Goal: Find contact information: Find contact information

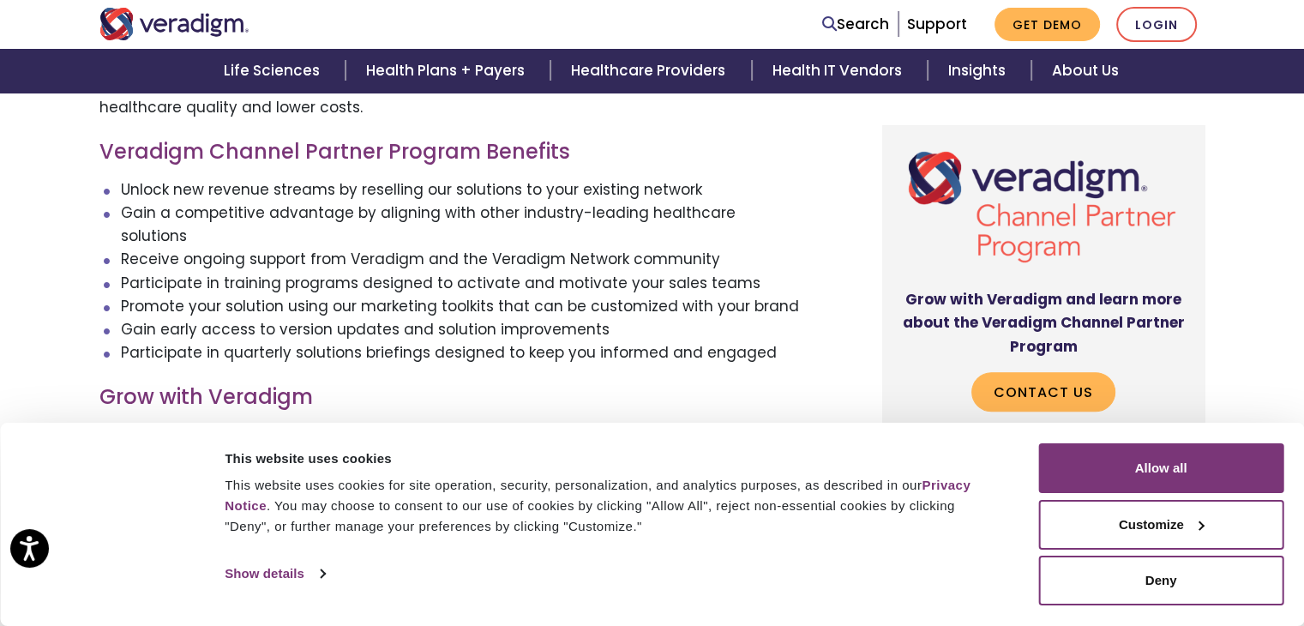
scroll to position [766, 0]
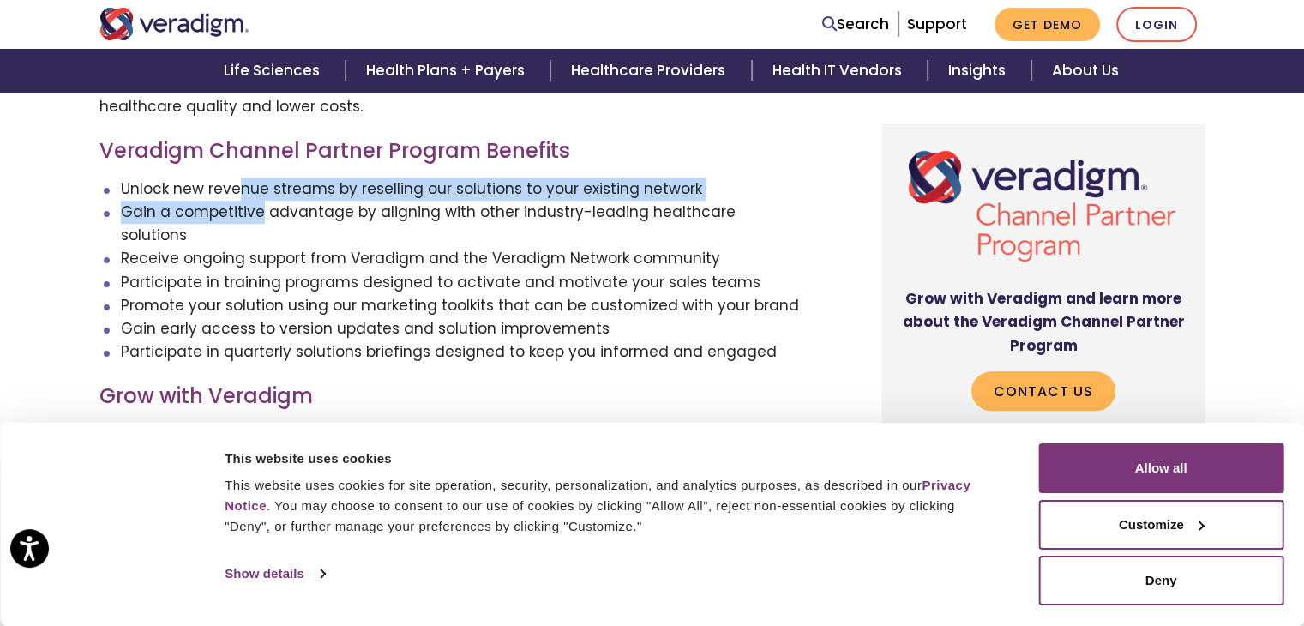
drag, startPoint x: 237, startPoint y: 179, endPoint x: 258, endPoint y: 213, distance: 40.4
click at [258, 213] on ul "Unlock new revenue streams by reselling our solutions to your existing network …" at bounding box center [449, 270] width 700 height 187
click at [258, 213] on li "Gain a competitive advantage by aligning with other industry-leading healthcare…" at bounding box center [460, 224] width 679 height 46
drag, startPoint x: 272, startPoint y: 189, endPoint x: 274, endPoint y: 212, distance: 23.3
click at [274, 212] on ul "Unlock new revenue streams by reselling our solutions to your existing network …" at bounding box center [449, 270] width 700 height 187
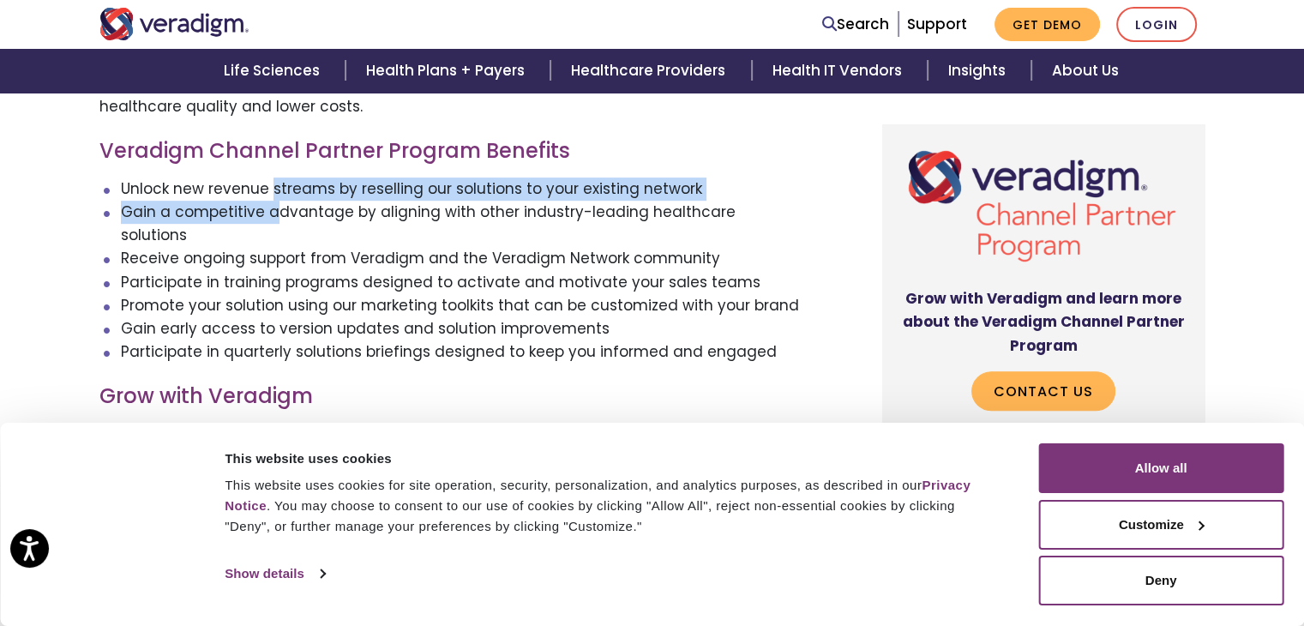
click at [274, 212] on li "Gain a competitive advantage by aligning with other industry-leading healthcare…" at bounding box center [460, 224] width 679 height 46
drag, startPoint x: 269, startPoint y: 187, endPoint x: 267, endPoint y: 203, distance: 16.4
click at [267, 203] on ul "Unlock new revenue streams by reselling our solutions to your existing network …" at bounding box center [449, 270] width 700 height 187
click at [267, 203] on li "Gain a competitive advantage by aligning with other industry-leading healthcare…" at bounding box center [460, 224] width 679 height 46
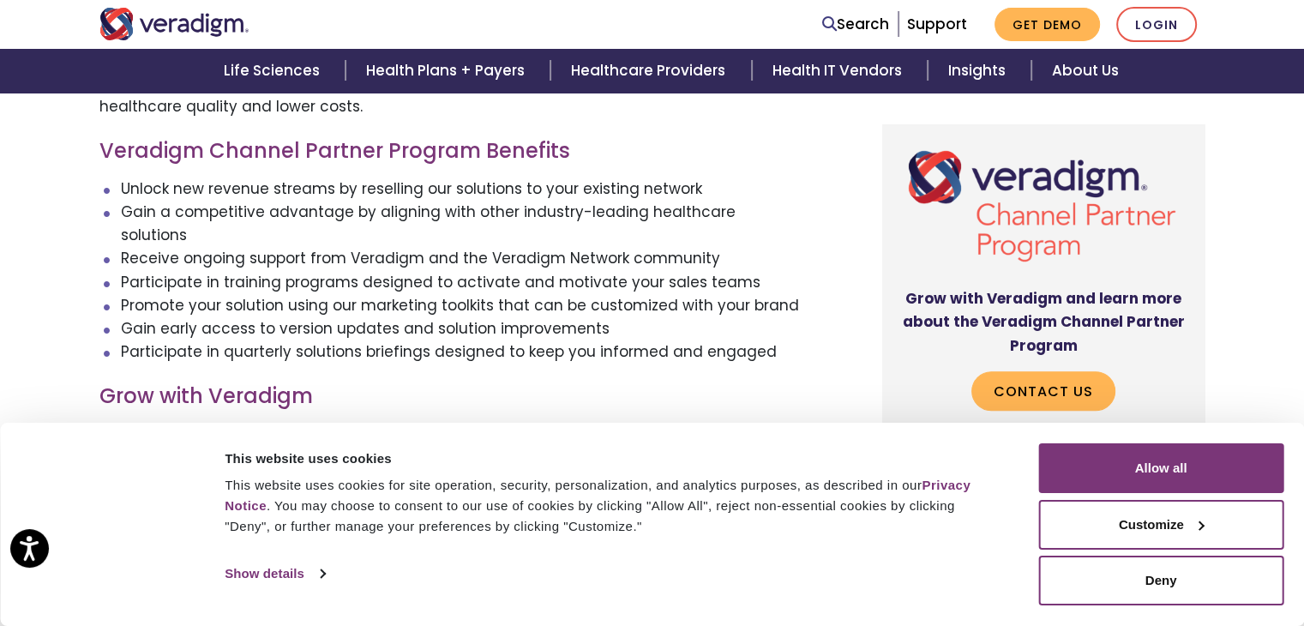
click at [264, 195] on li "Unlock new revenue streams by reselling our solutions to your existing network" at bounding box center [460, 188] width 679 height 23
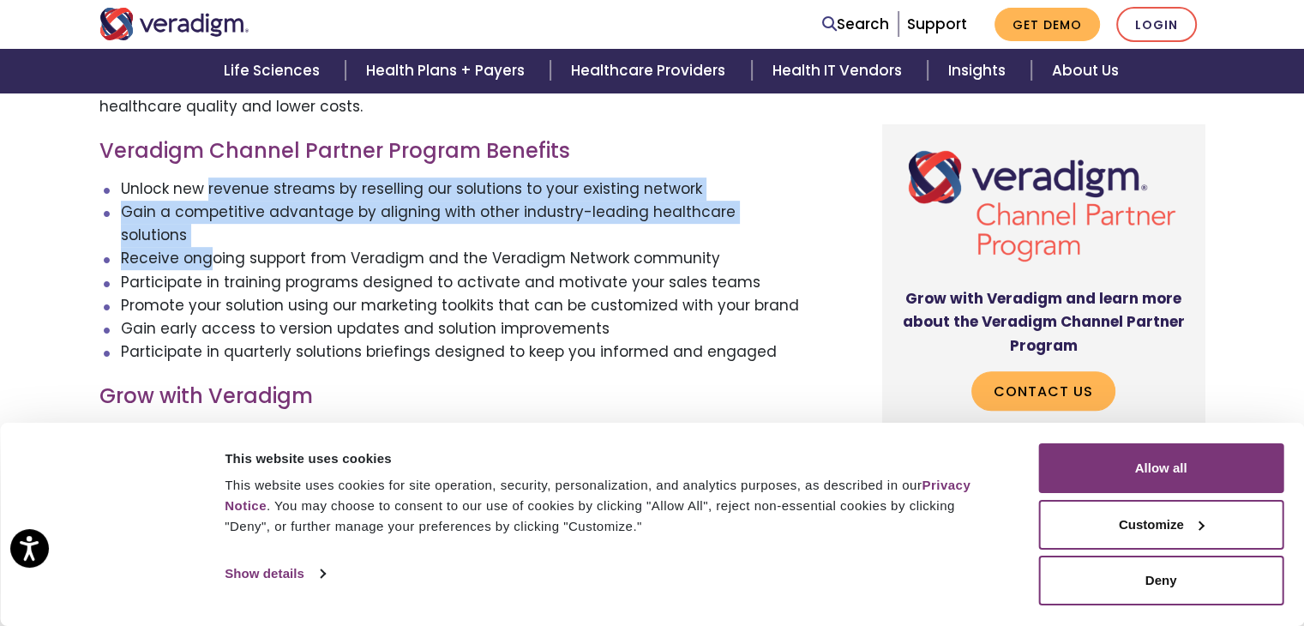
drag, startPoint x: 209, startPoint y: 186, endPoint x: 209, endPoint y: 232, distance: 46.3
click at [209, 232] on ul "Unlock new revenue streams by reselling our solutions to your existing network …" at bounding box center [449, 270] width 700 height 187
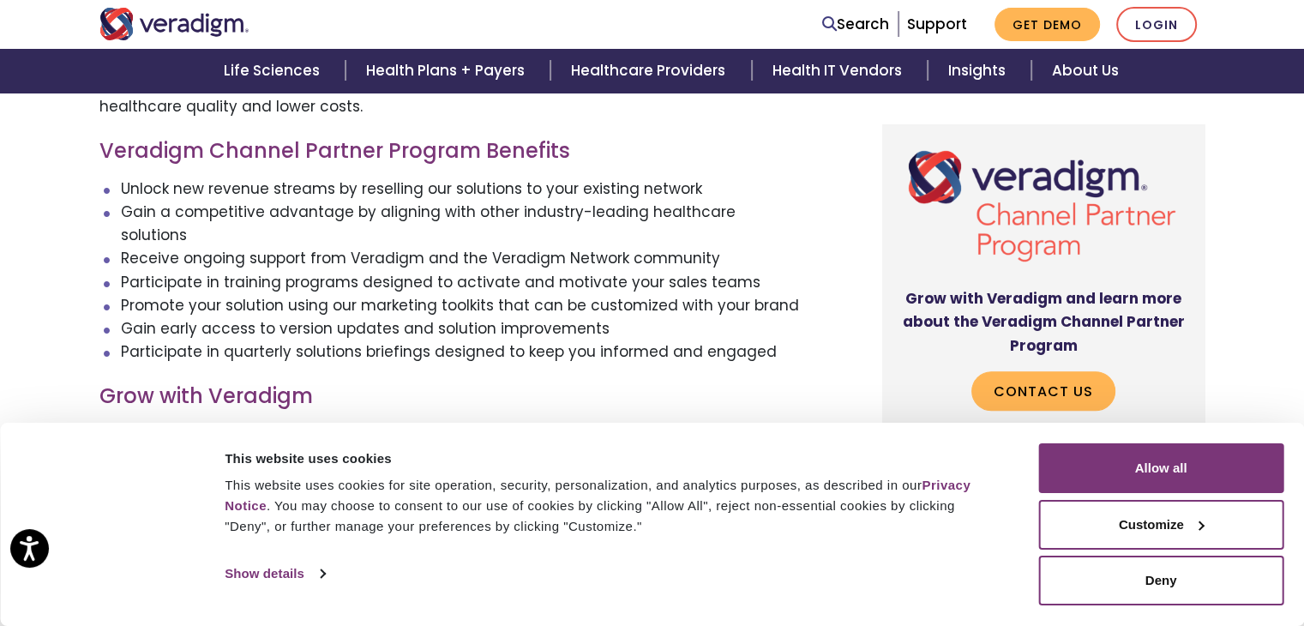
click at [219, 271] on li "Participate in training programs designed to activate and motivate your sales t…" at bounding box center [460, 282] width 679 height 23
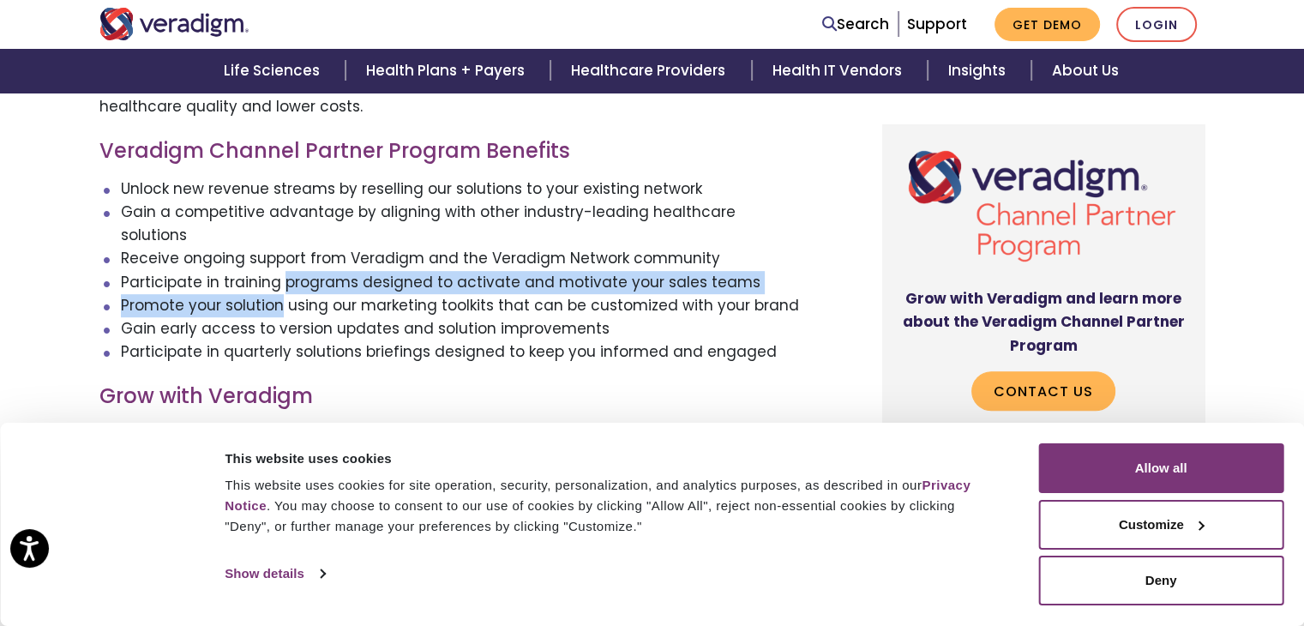
drag, startPoint x: 282, startPoint y: 258, endPoint x: 281, endPoint y: 276, distance: 18.0
click at [281, 276] on ul "Unlock new revenue streams by reselling our solutions to your existing network …" at bounding box center [449, 270] width 700 height 187
click at [281, 294] on li "Promote your solution using our marketing toolkits that can be customized with …" at bounding box center [460, 305] width 679 height 23
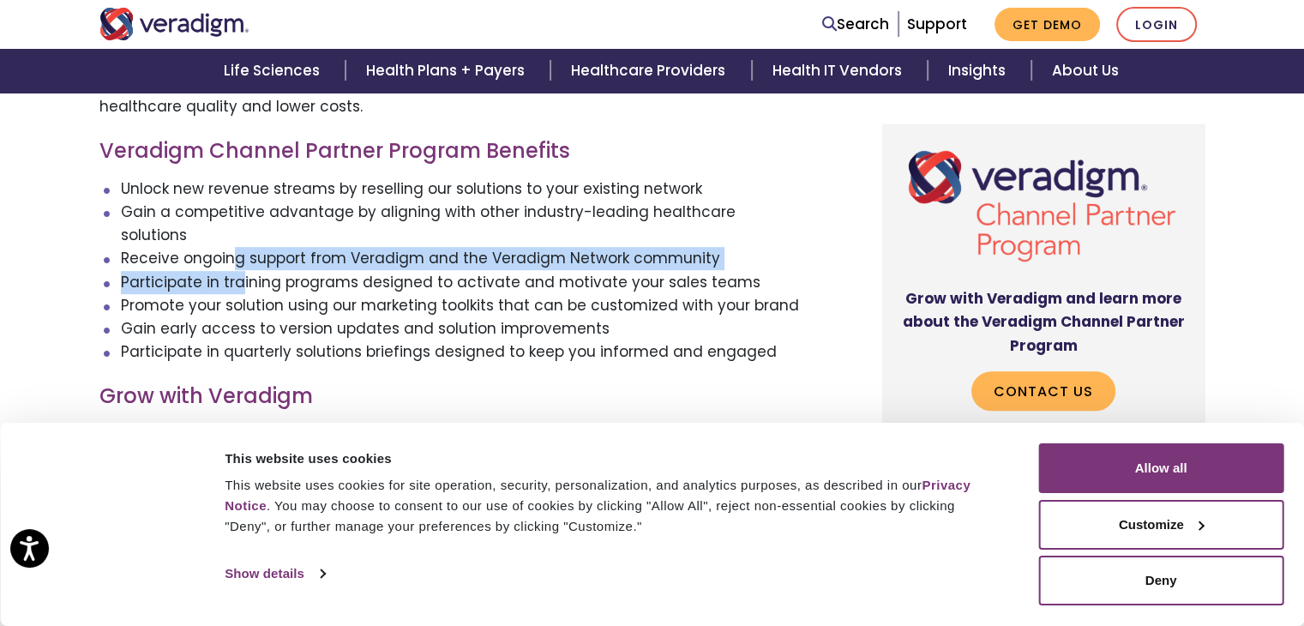
drag, startPoint x: 237, startPoint y: 227, endPoint x: 237, endPoint y: 268, distance: 41.1
click at [237, 268] on ul "Unlock new revenue streams by reselling our solutions to your existing network …" at bounding box center [449, 270] width 700 height 187
click at [237, 271] on li "Participate in training programs designed to activate and motivate your sales t…" at bounding box center [460, 282] width 679 height 23
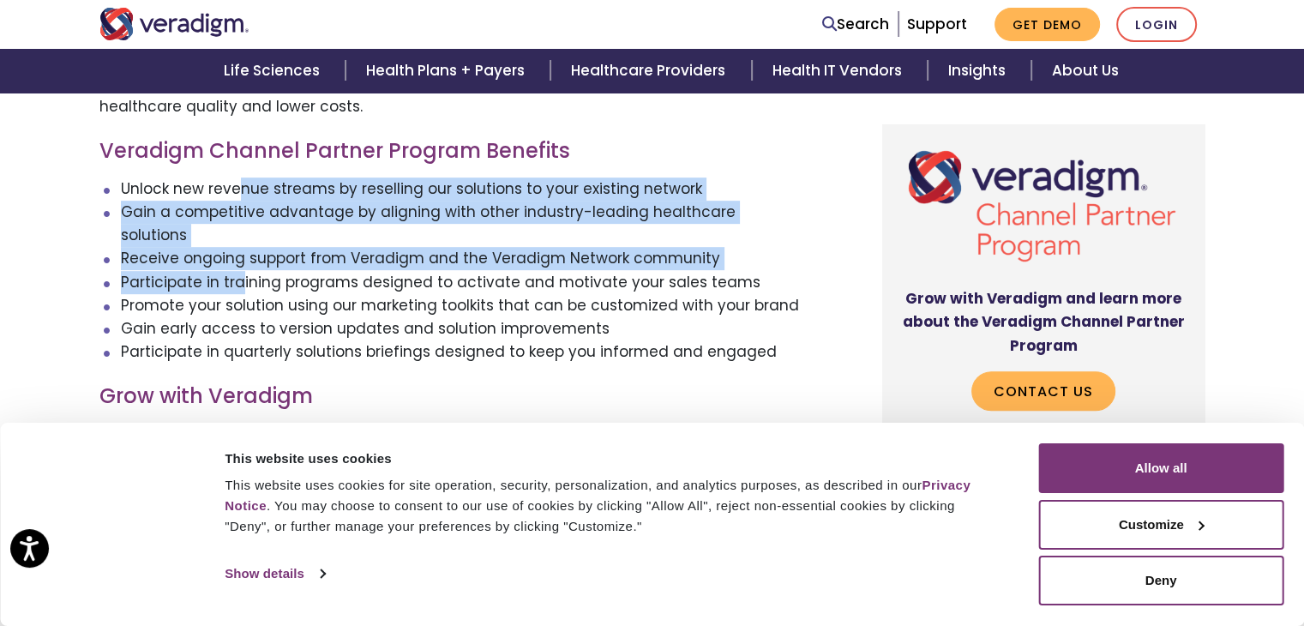
drag, startPoint x: 237, startPoint y: 268, endPoint x: 241, endPoint y: 195, distance: 73.9
click at [241, 195] on ul "Unlock new revenue streams by reselling our solutions to your existing network …" at bounding box center [449, 270] width 700 height 187
click at [241, 195] on li "Unlock new revenue streams by reselling our solutions to your existing network" at bounding box center [460, 188] width 679 height 23
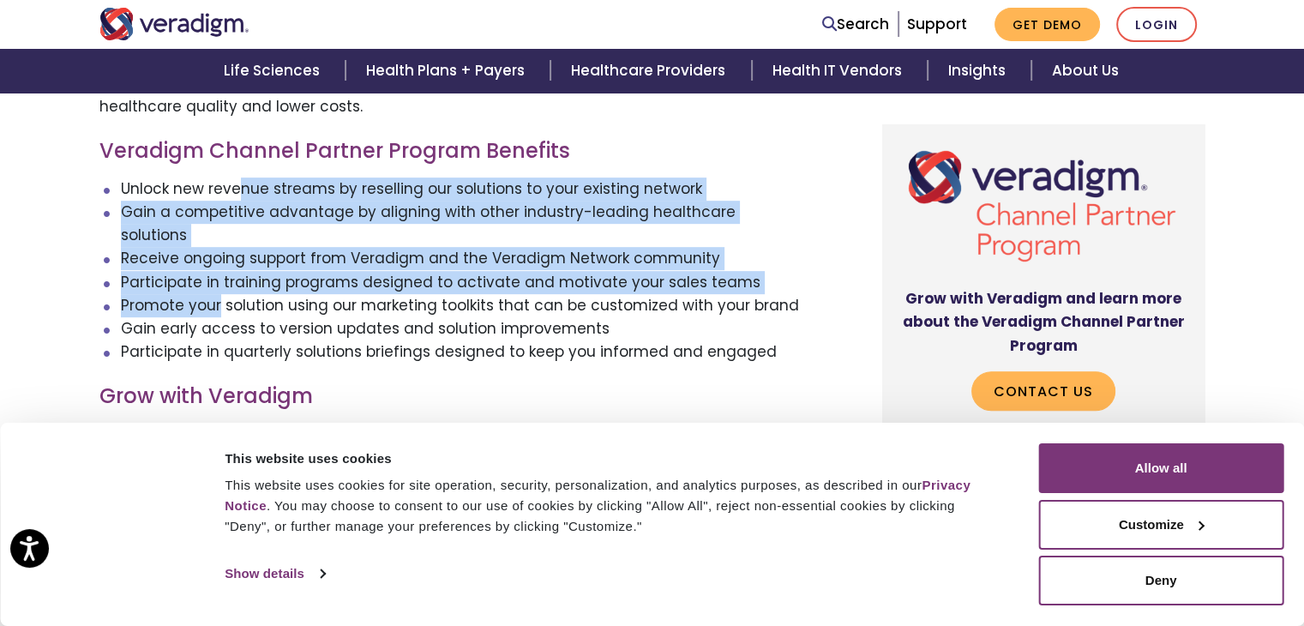
drag, startPoint x: 239, startPoint y: 200, endPoint x: 217, endPoint y: 280, distance: 83.6
click at [217, 280] on ul "Unlock new revenue streams by reselling our solutions to your existing network …" at bounding box center [449, 270] width 700 height 187
click at [217, 294] on li "Promote your solution using our marketing toolkits that can be customized with …" at bounding box center [460, 305] width 679 height 23
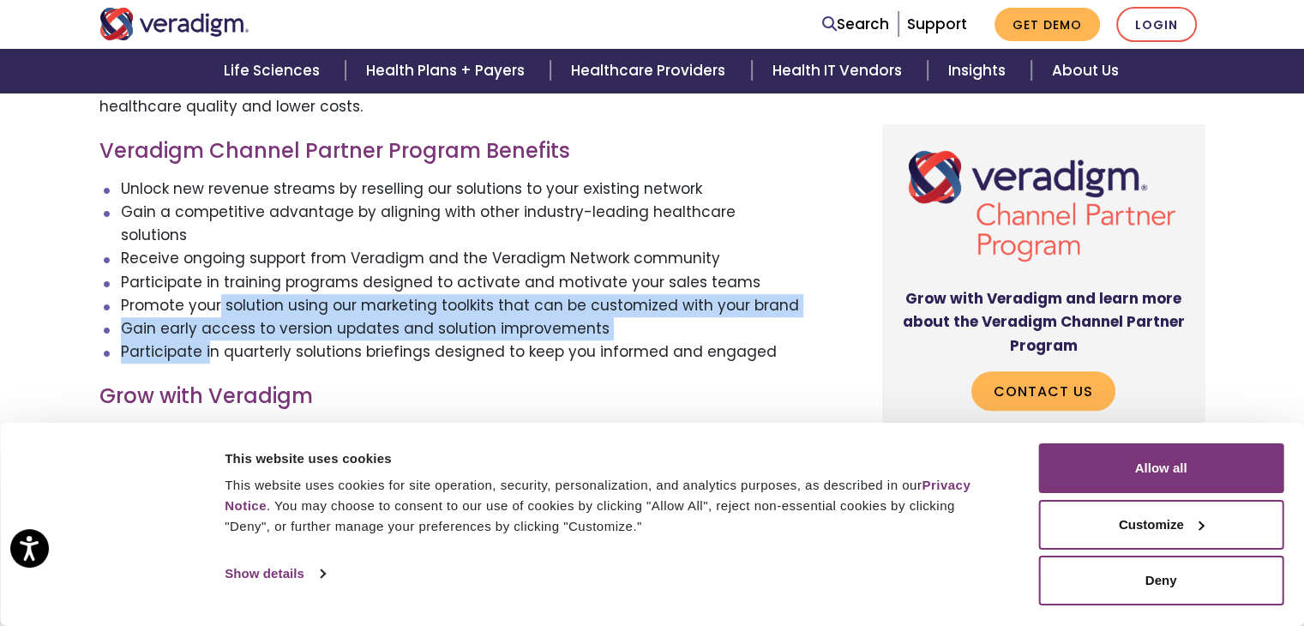
drag, startPoint x: 216, startPoint y: 278, endPoint x: 209, endPoint y: 324, distance: 46.8
click at [209, 324] on ul "Unlock new revenue streams by reselling our solutions to your existing network …" at bounding box center [449, 270] width 700 height 187
click at [209, 340] on li "Participate in quarterly solutions briefings designed to keep you informed and …" at bounding box center [460, 351] width 679 height 23
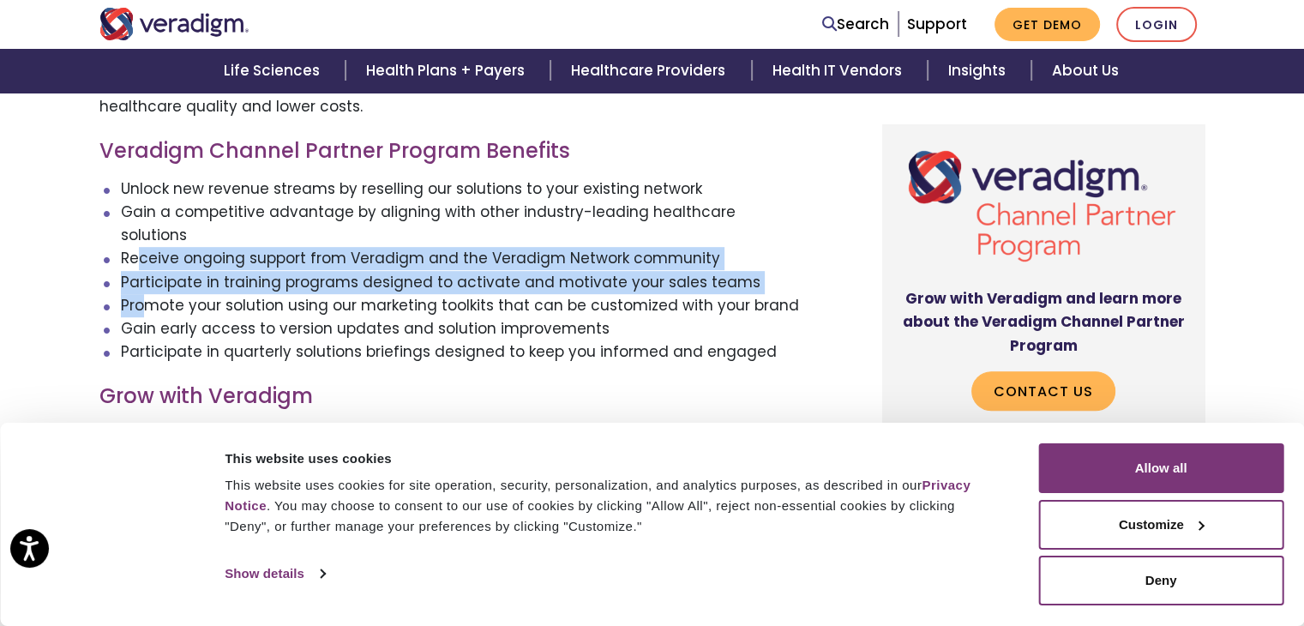
drag, startPoint x: 140, startPoint y: 232, endPoint x: 141, endPoint y: 279, distance: 46.3
click at [141, 279] on ul "Unlock new revenue streams by reselling our solutions to your existing network …" at bounding box center [449, 270] width 700 height 187
click at [141, 294] on li "Promote your solution using our marketing toolkits that can be customized with …" at bounding box center [460, 305] width 679 height 23
drag, startPoint x: 188, startPoint y: 226, endPoint x: 186, endPoint y: 279, distance: 52.3
click at [186, 279] on ul "Unlock new revenue streams by reselling our solutions to your existing network …" at bounding box center [449, 270] width 700 height 187
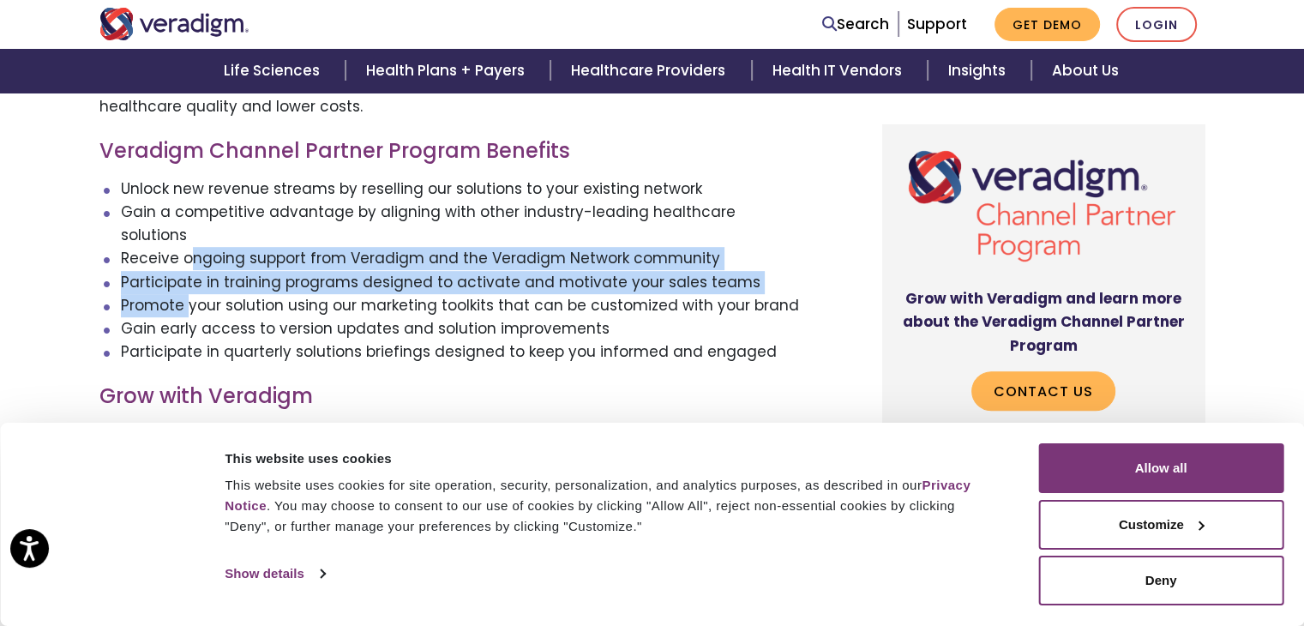
click at [186, 294] on li "Promote your solution using our marketing toolkits that can be customized with …" at bounding box center [460, 305] width 679 height 23
drag, startPoint x: 182, startPoint y: 235, endPoint x: 181, endPoint y: 280, distance: 45.4
click at [181, 280] on ul "Unlock new revenue streams by reselling our solutions to your existing network …" at bounding box center [449, 270] width 700 height 187
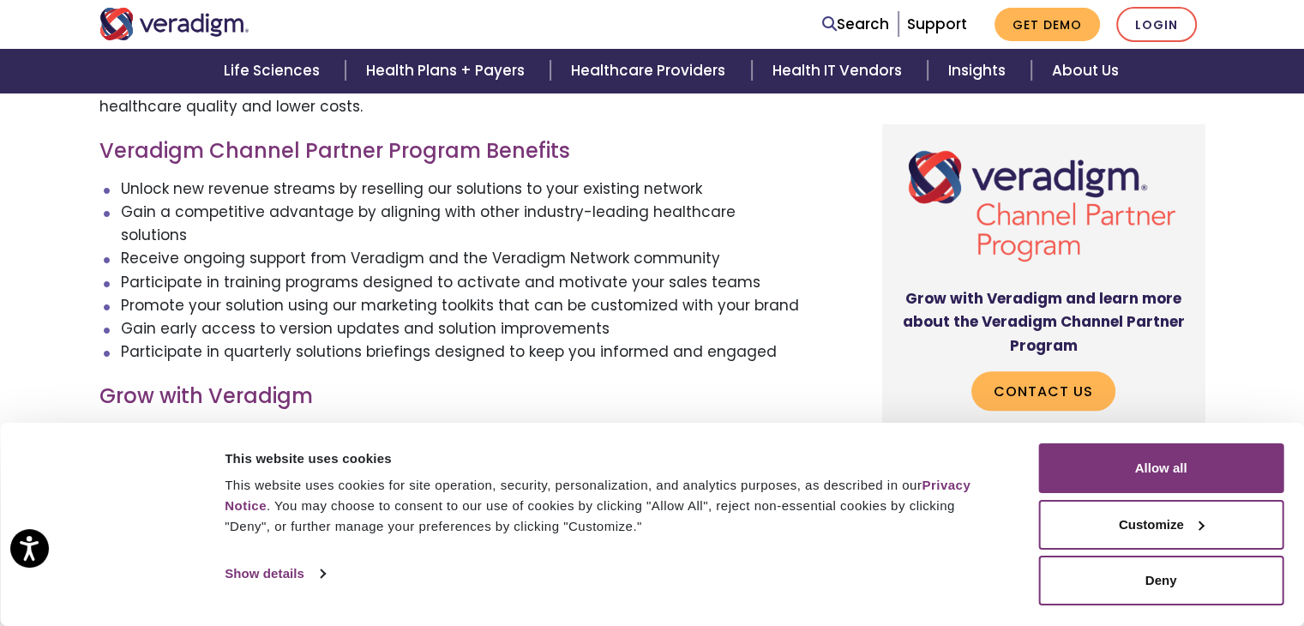
click at [192, 317] on li "Gain early access to version updates and solution improvements" at bounding box center [460, 328] width 679 height 23
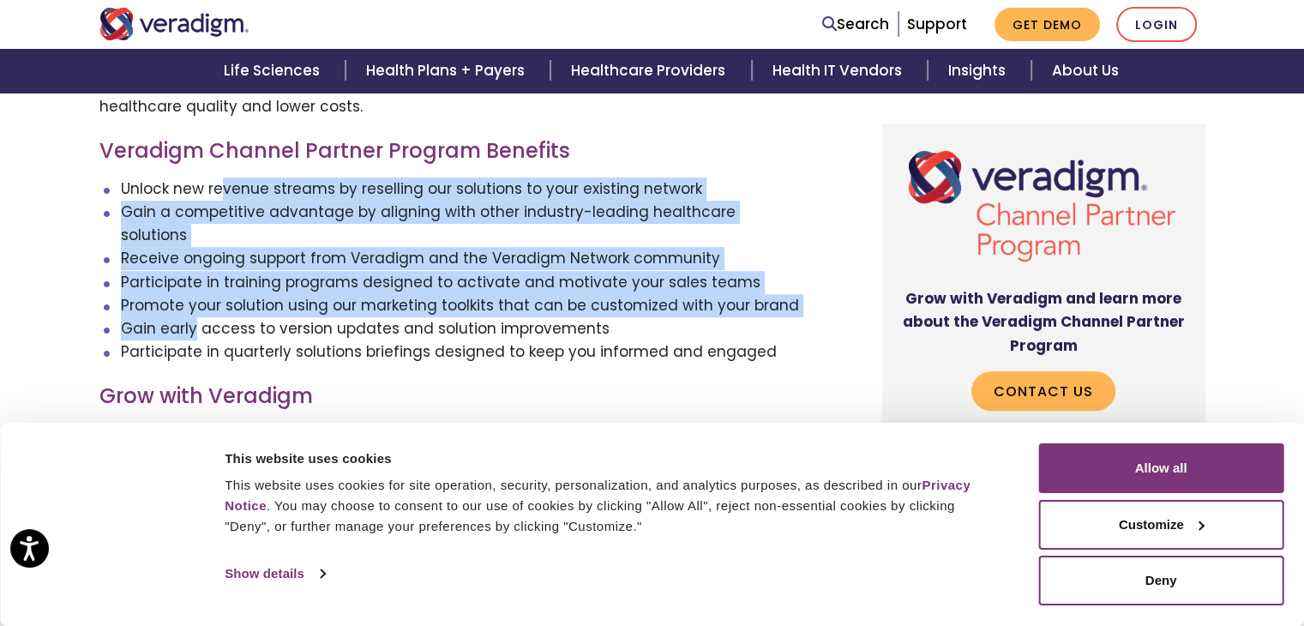
drag, startPoint x: 192, startPoint y: 311, endPoint x: 219, endPoint y: 193, distance: 121.4
click at [219, 193] on ul "Unlock new revenue streams by reselling our solutions to your existing network …" at bounding box center [449, 270] width 700 height 187
click at [219, 193] on li "Unlock new revenue streams by reselling our solutions to your existing network" at bounding box center [460, 188] width 679 height 23
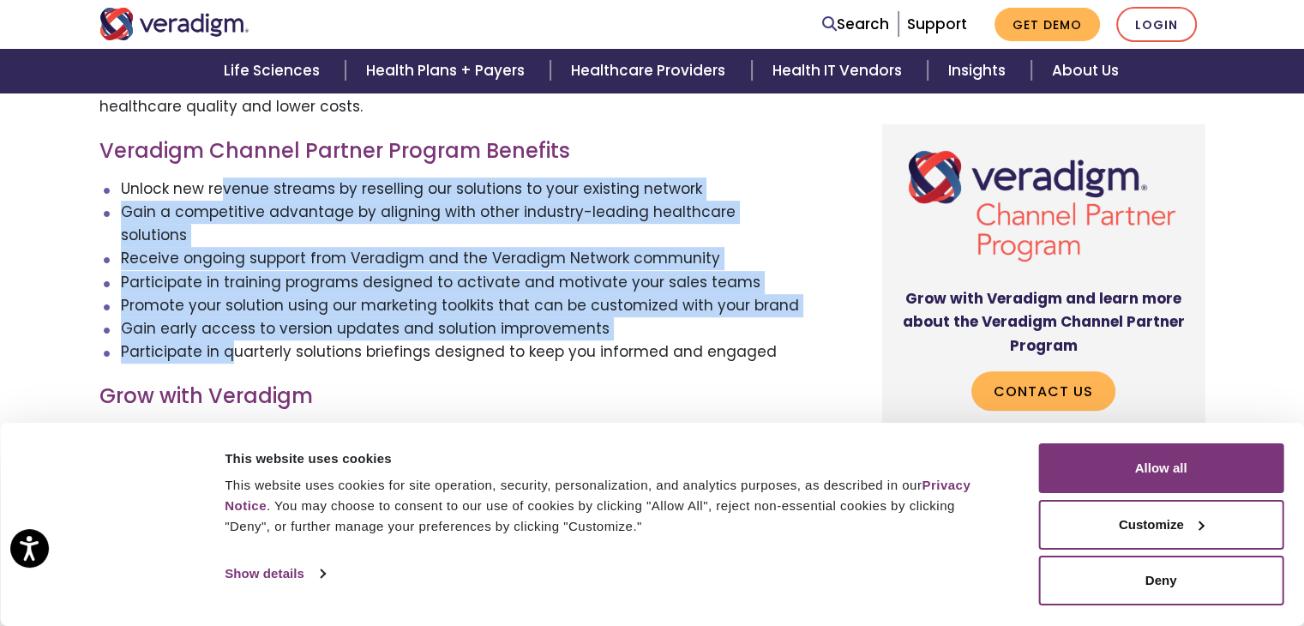
drag, startPoint x: 219, startPoint y: 193, endPoint x: 231, endPoint y: 337, distance: 144.5
click at [231, 337] on ul "Unlock new revenue streams by reselling our solutions to your existing network …" at bounding box center [449, 270] width 700 height 187
click at [231, 340] on li "Participate in quarterly solutions briefings designed to keep you informed and …" at bounding box center [460, 351] width 679 height 23
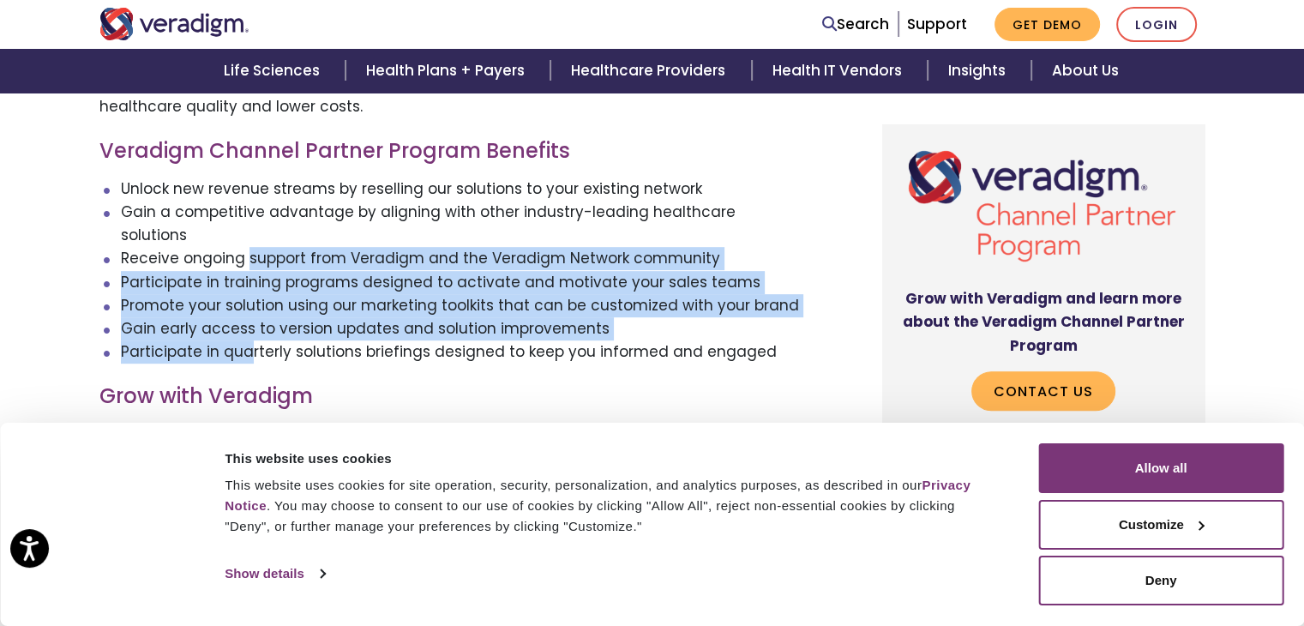
drag, startPoint x: 244, startPoint y: 241, endPoint x: 246, endPoint y: 321, distance: 79.7
click at [246, 321] on ul "Unlock new revenue streams by reselling our solutions to your existing network …" at bounding box center [449, 270] width 700 height 187
click at [246, 340] on li "Participate in quarterly solutions briefings designed to keep you informed and …" at bounding box center [460, 351] width 679 height 23
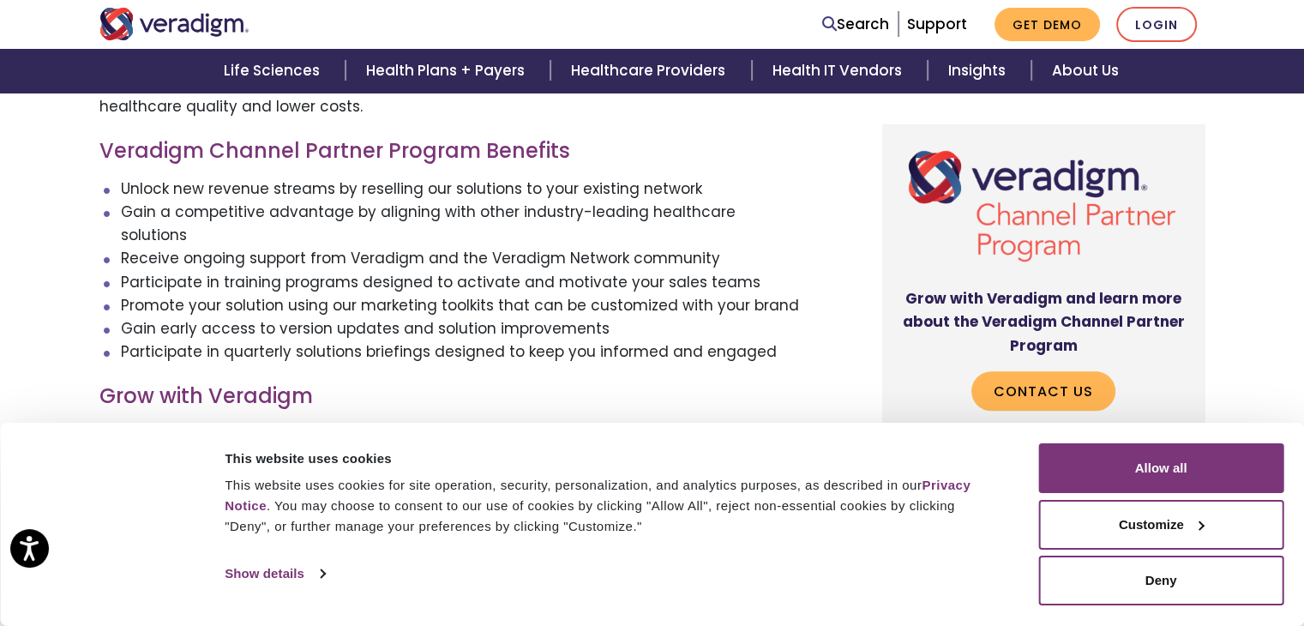
drag, startPoint x: 288, startPoint y: 200, endPoint x: 281, endPoint y: 296, distance: 96.3
click at [281, 296] on ul "Unlock new revenue streams by reselling our solutions to your existing network …" at bounding box center [449, 270] width 700 height 187
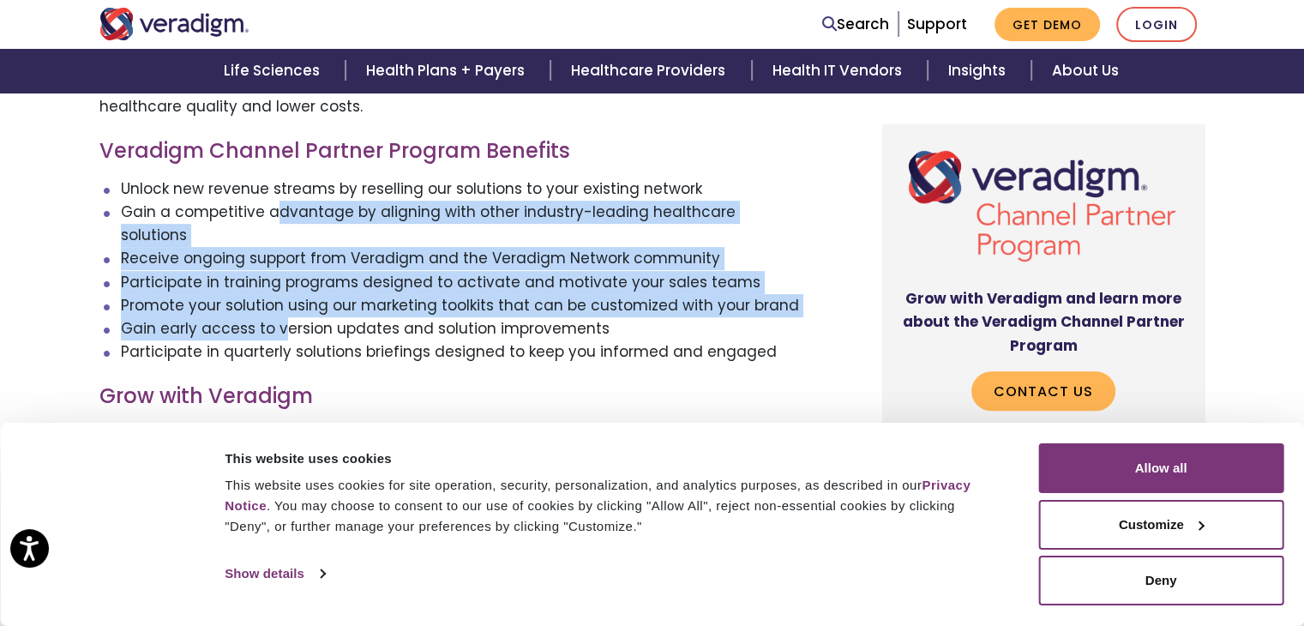
drag, startPoint x: 281, startPoint y: 296, endPoint x: 271, endPoint y: 221, distance: 75.3
click at [271, 221] on ul "Unlock new revenue streams by reselling our solutions to your existing network …" at bounding box center [449, 270] width 700 height 187
click at [271, 221] on li "Gain a competitive advantage by aligning with other industry-leading healthcare…" at bounding box center [460, 224] width 679 height 46
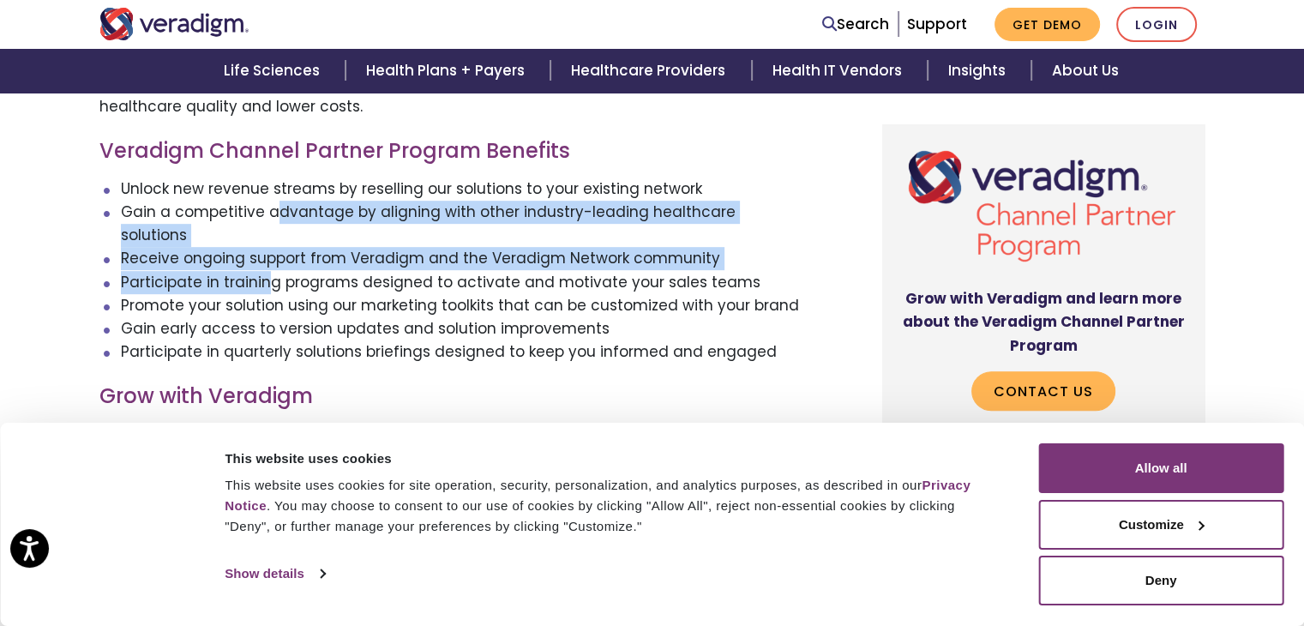
drag, startPoint x: 271, startPoint y: 221, endPoint x: 271, endPoint y: 262, distance: 41.1
click at [271, 262] on ul "Unlock new revenue streams by reselling our solutions to your existing network …" at bounding box center [449, 270] width 700 height 187
click at [271, 271] on li "Participate in training programs designed to activate and motivate your sales t…" at bounding box center [460, 282] width 679 height 23
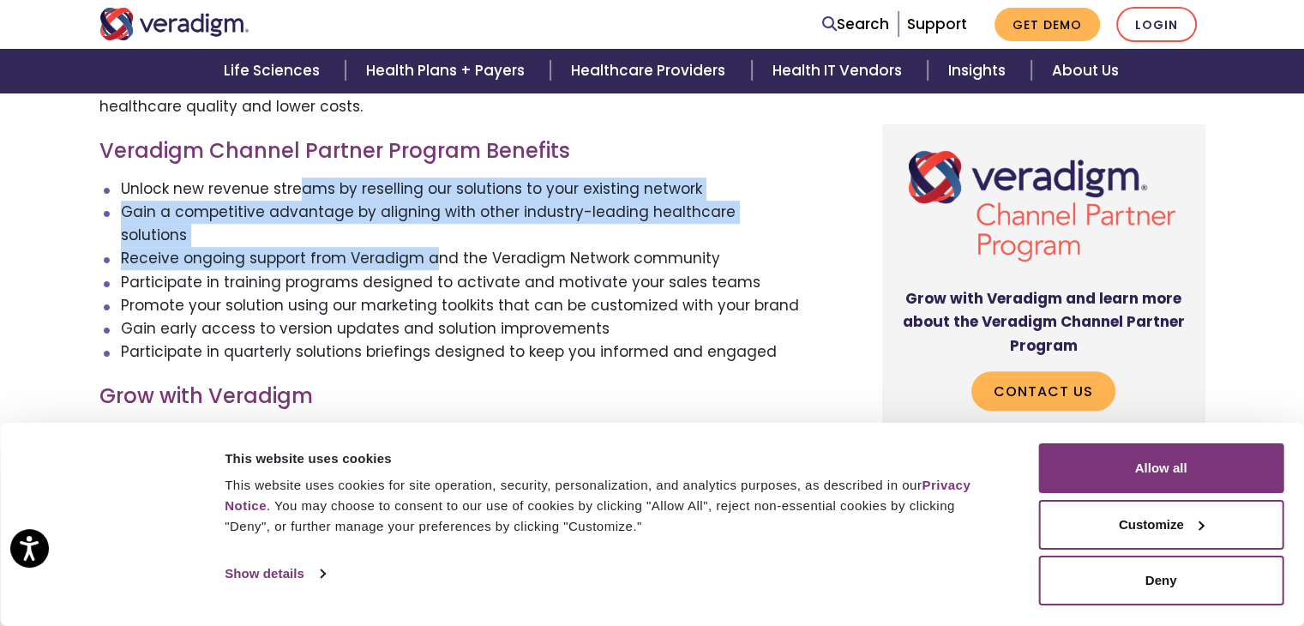
drag, startPoint x: 293, startPoint y: 182, endPoint x: 434, endPoint y: 246, distance: 154.6
click at [434, 246] on ul "Unlock new revenue streams by reselling our solutions to your existing network …" at bounding box center [449, 270] width 700 height 187
click at [434, 271] on li "Participate in training programs designed to activate and motivate your sales t…" at bounding box center [460, 282] width 679 height 23
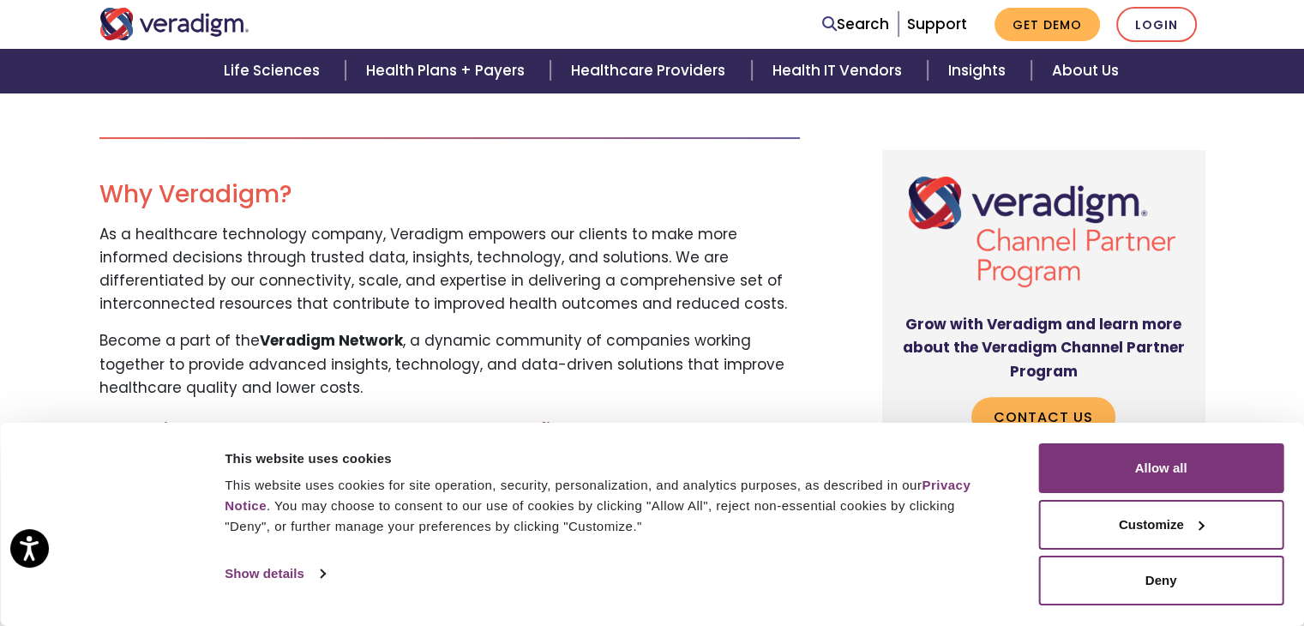
scroll to position [514, 0]
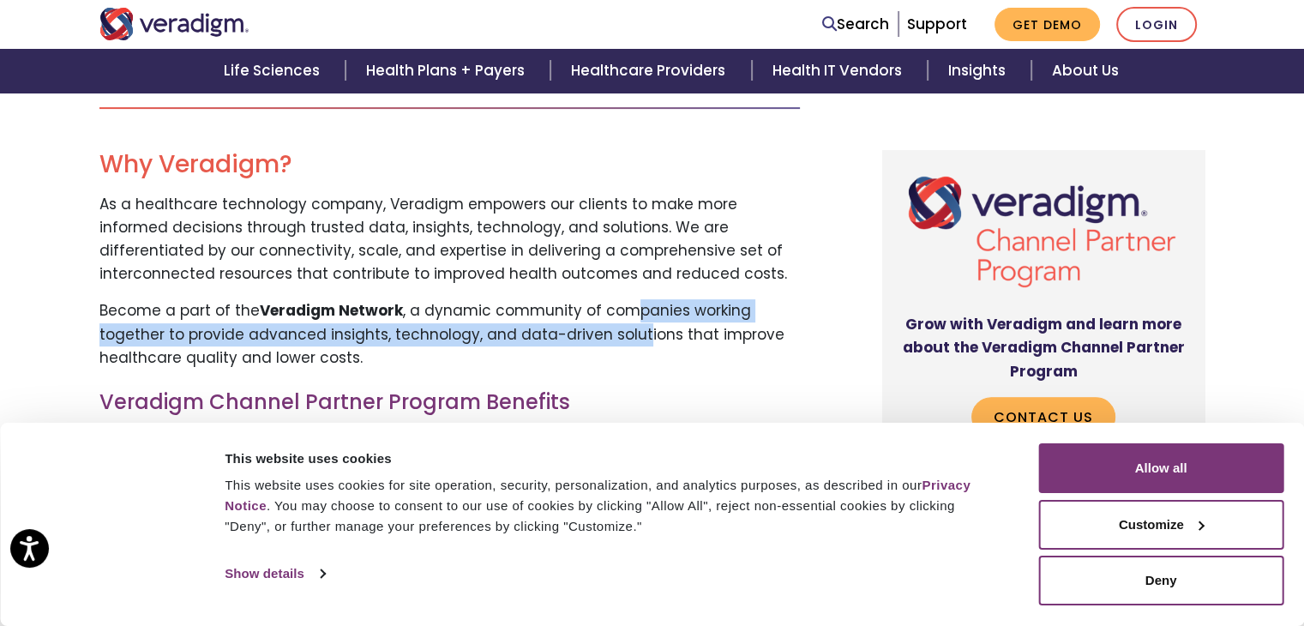
drag, startPoint x: 631, startPoint y: 309, endPoint x: 631, endPoint y: 338, distance: 28.3
click at [631, 338] on p "Become a part of the Veradigm Network , a dynamic community of companies workin…" at bounding box center [449, 334] width 700 height 70
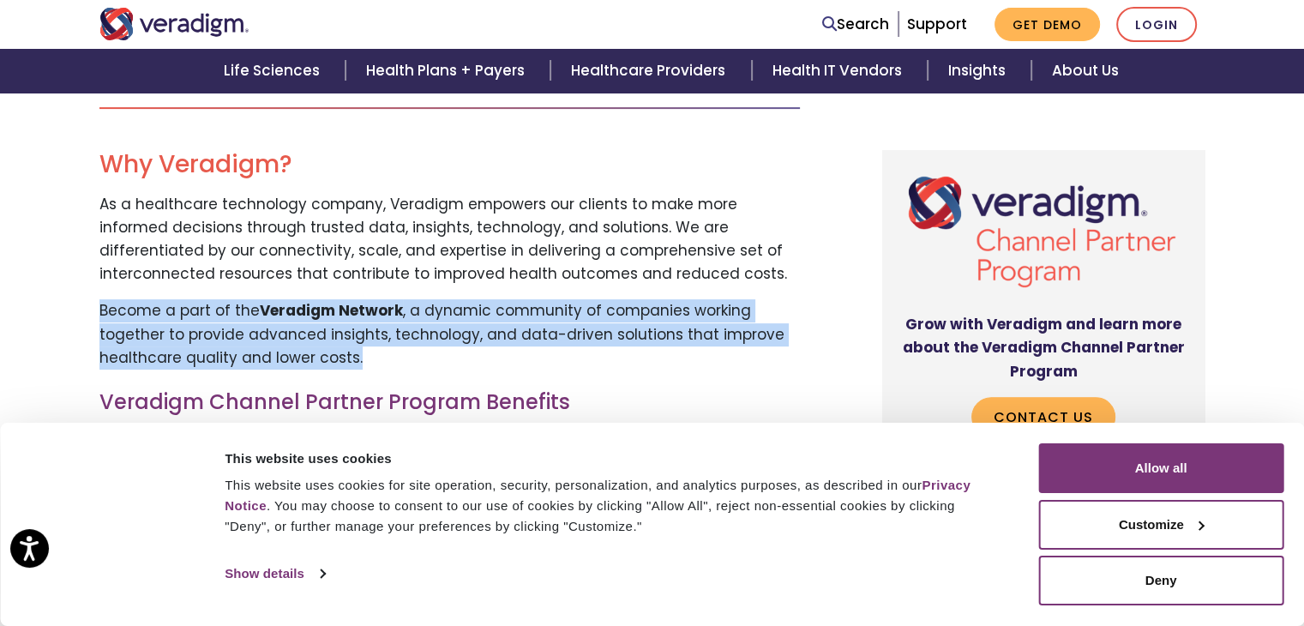
drag, startPoint x: 638, startPoint y: 368, endPoint x: 634, endPoint y: 280, distance: 87.5
click at [634, 280] on div "Become a part of the Veradigm Network, a dynamic community of companies working…" at bounding box center [464, 314] width 754 height 1036
click at [634, 280] on p "As a healthcare technology company, Veradigm empowers our clients to make more …" at bounding box center [449, 239] width 700 height 93
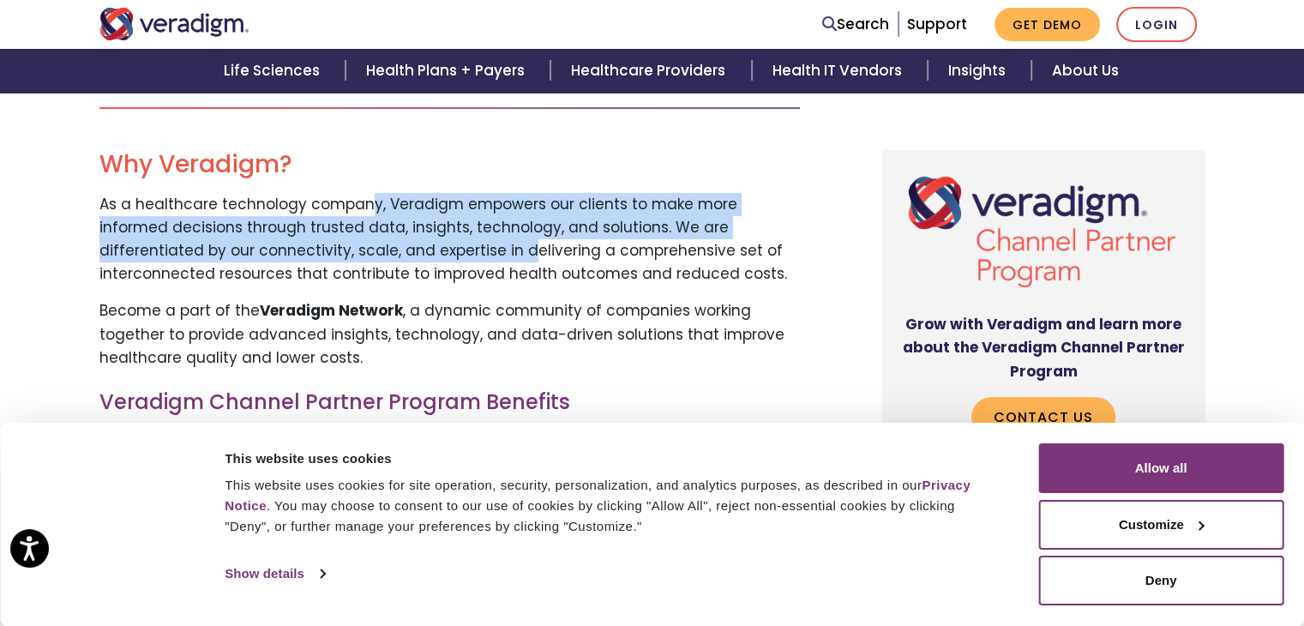
drag, startPoint x: 363, startPoint y: 207, endPoint x: 370, endPoint y: 255, distance: 48.5
click at [370, 255] on p "As a healthcare technology company, Veradigm empowers our clients to make more …" at bounding box center [449, 239] width 700 height 93
click at [371, 255] on p "As a healthcare technology company, Veradigm empowers our clients to make more …" at bounding box center [449, 239] width 700 height 93
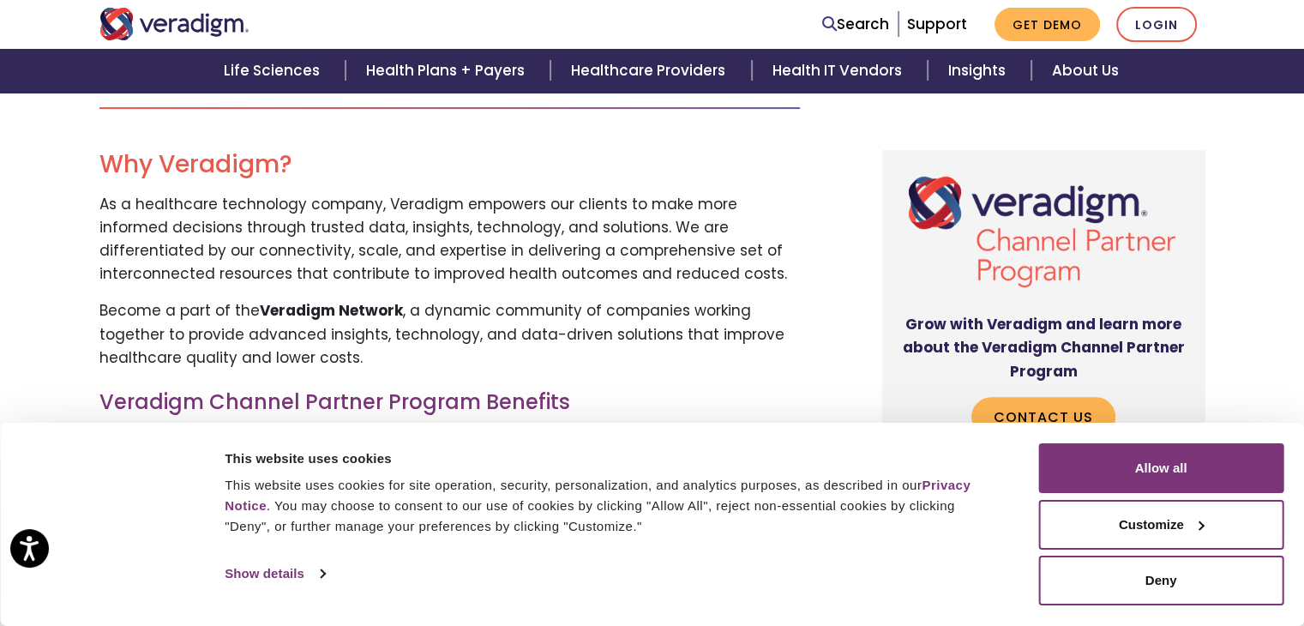
click at [578, 245] on p "As a healthcare technology company, Veradigm empowers our clients to make more …" at bounding box center [449, 239] width 700 height 93
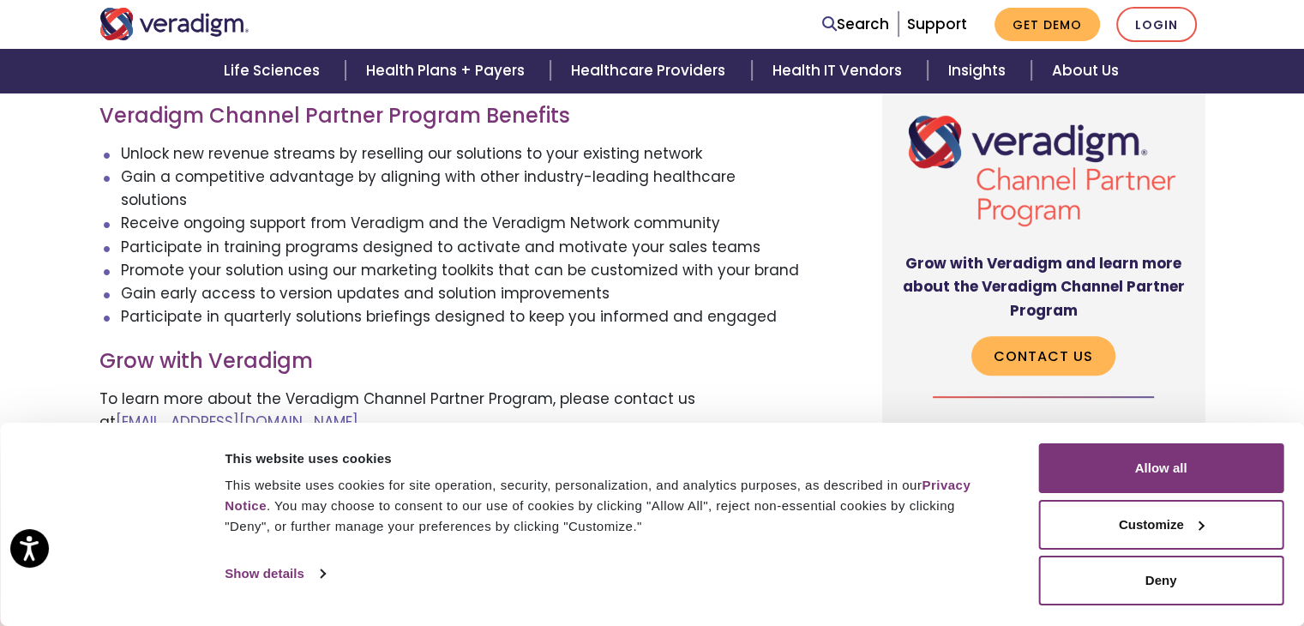
scroll to position [772, 0]
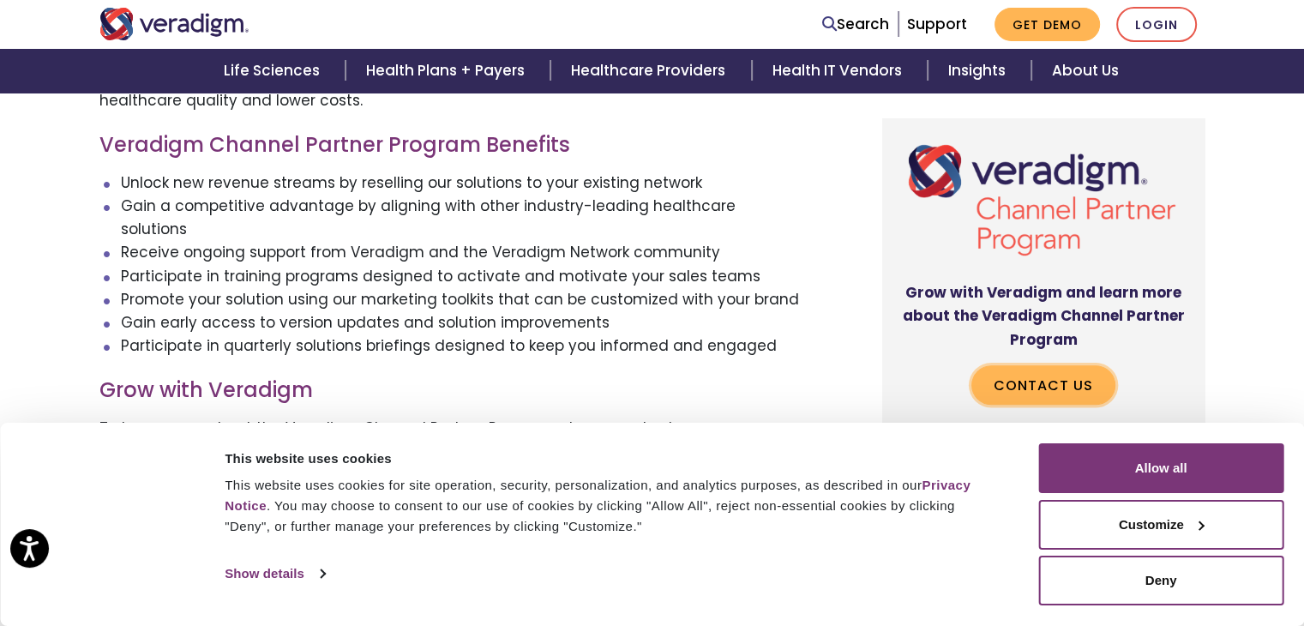
click at [994, 364] on link "Contact Us" at bounding box center [1043, 383] width 144 height 39
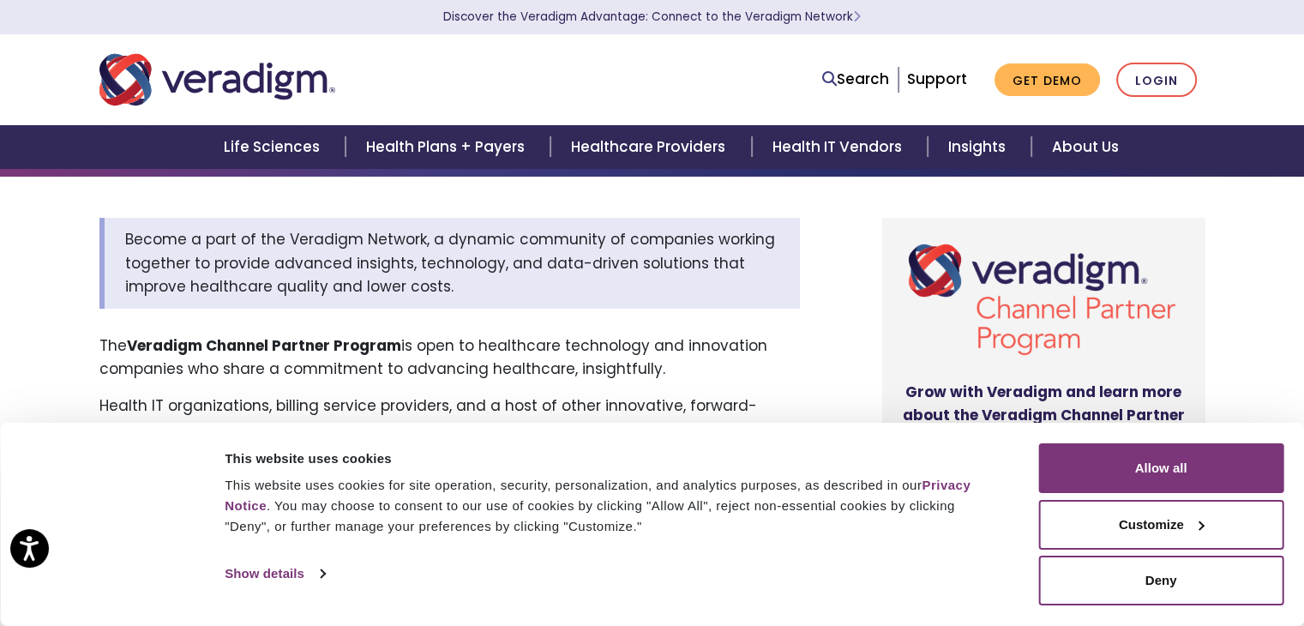
scroll to position [0, 0]
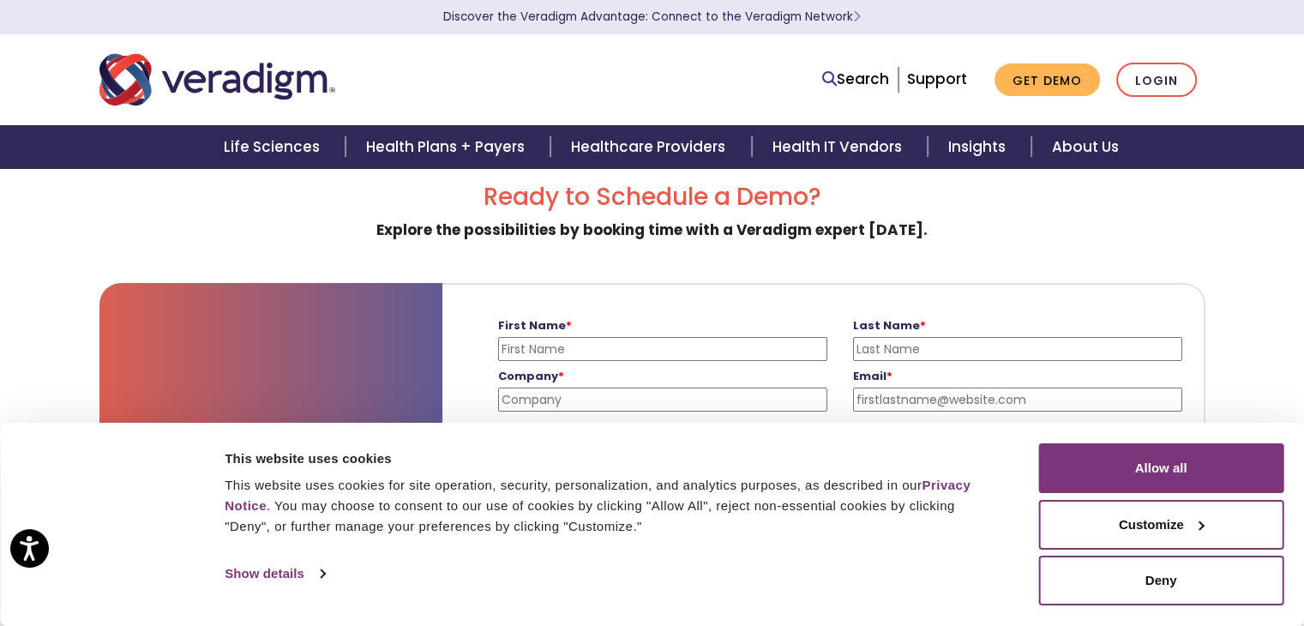
scroll to position [198, 0]
